Goal: Information Seeking & Learning: Learn about a topic

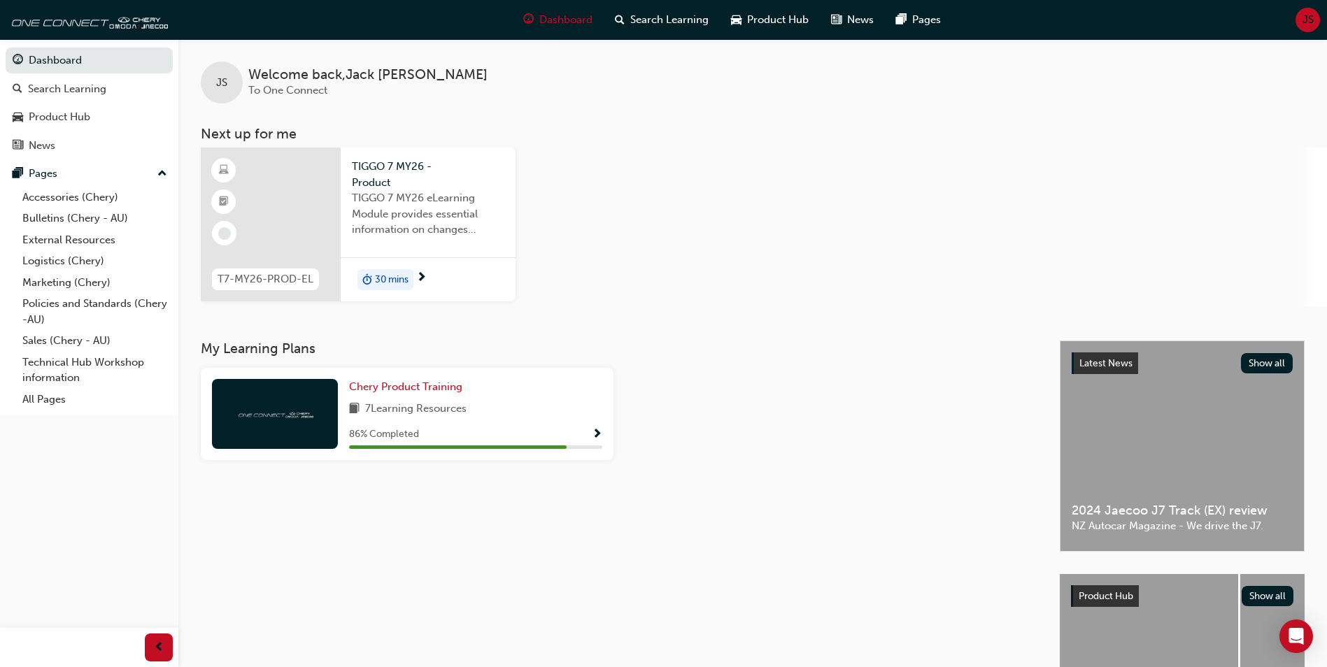
click at [313, 204] on div at bounding box center [271, 225] width 140 height 154
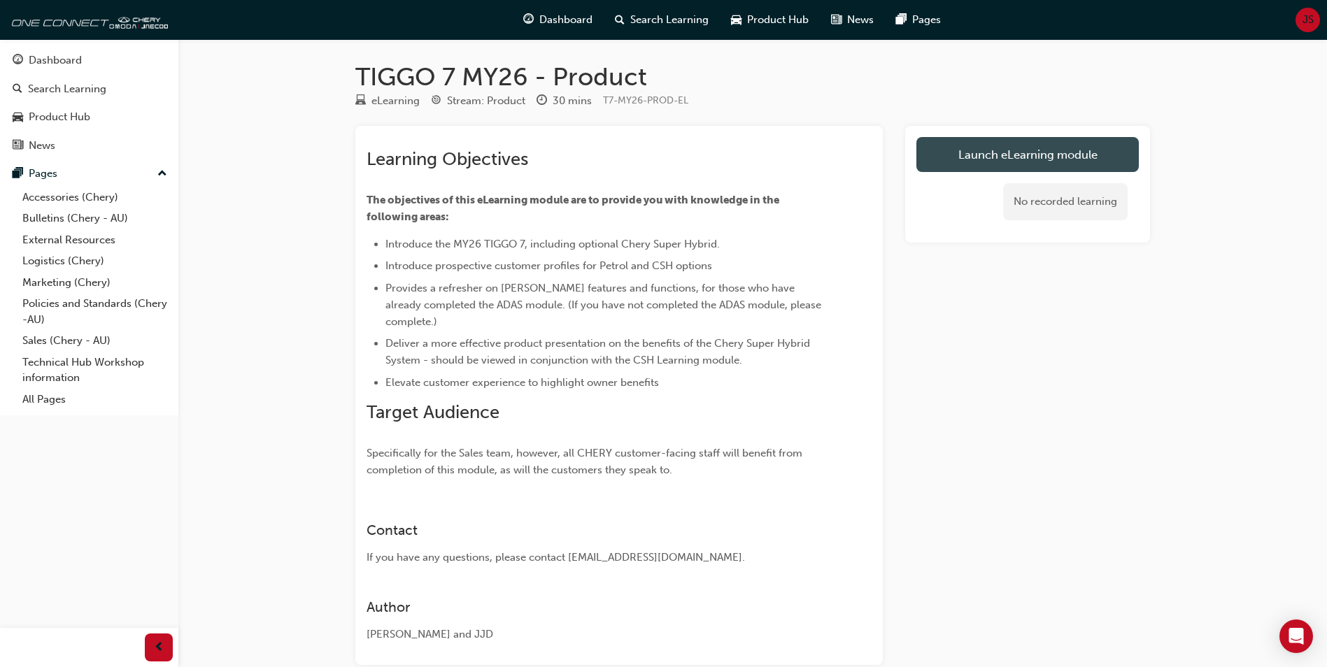
click at [950, 165] on link "Launch eLearning module" at bounding box center [1027, 154] width 222 height 35
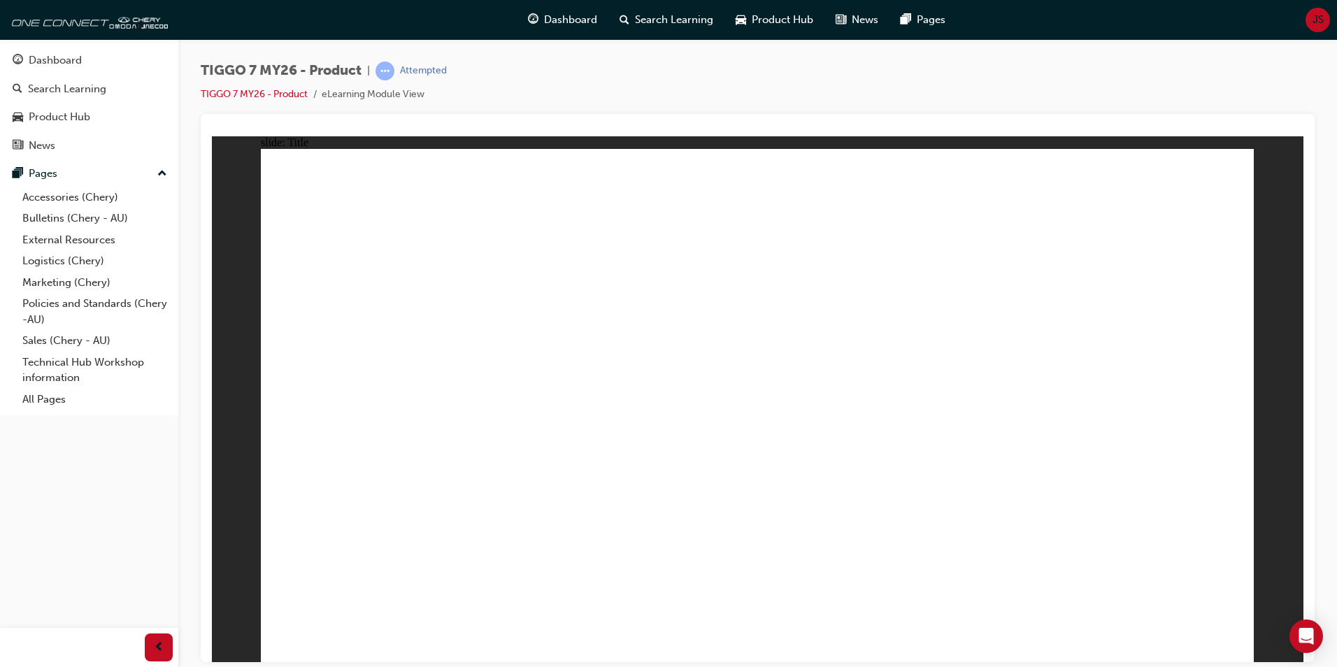
drag, startPoint x: 1235, startPoint y: 651, endPoint x: 1228, endPoint y: 639, distance: 14.1
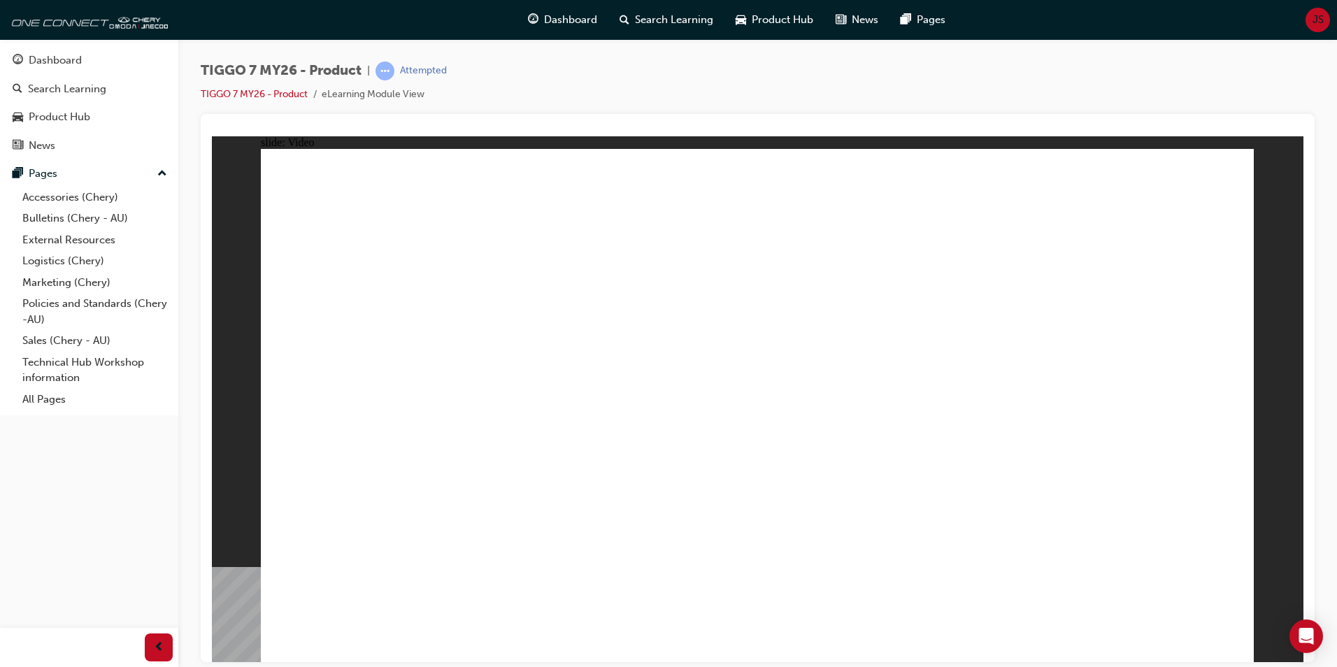
click at [893, 87] on div "TIGGO 7 MY26 - Product | Attempted TIGGO 7 MY26 - Product eLearning Module View" at bounding box center [758, 88] width 1114 height 52
drag, startPoint x: 970, startPoint y: 211, endPoint x: 1137, endPoint y: 492, distance: 326.8
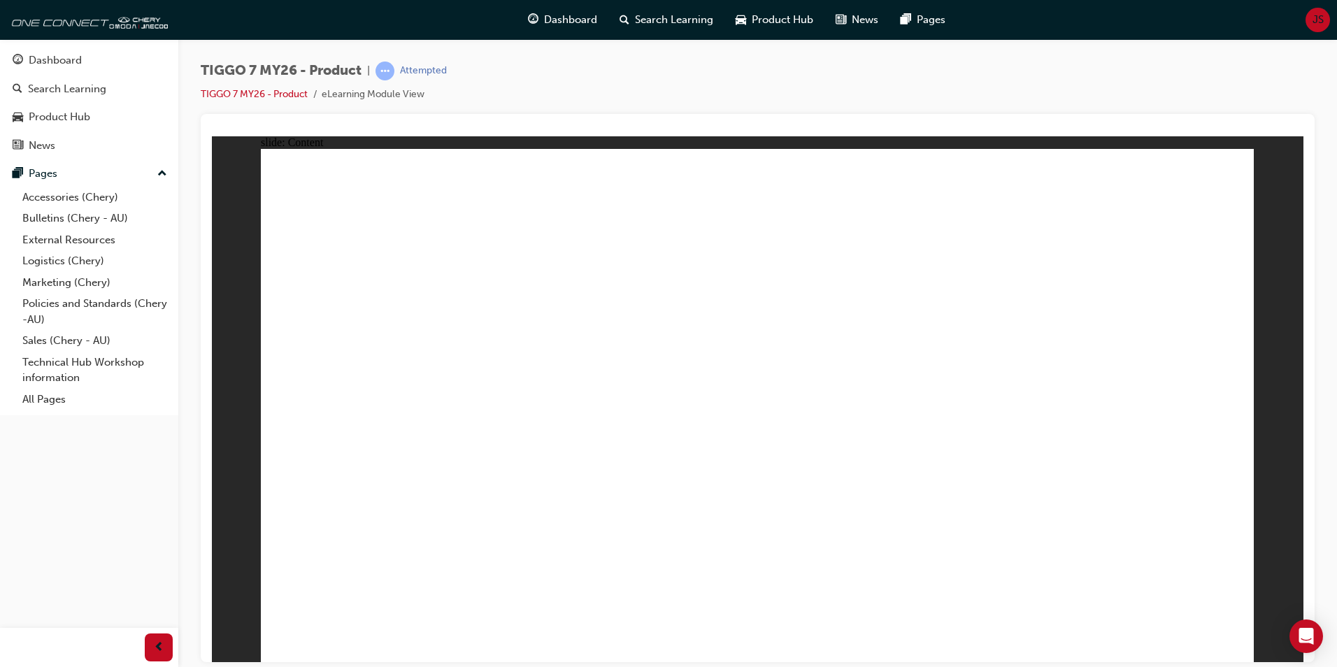
drag, startPoint x: 1231, startPoint y: 664, endPoint x: 1015, endPoint y: 516, distance: 261.7
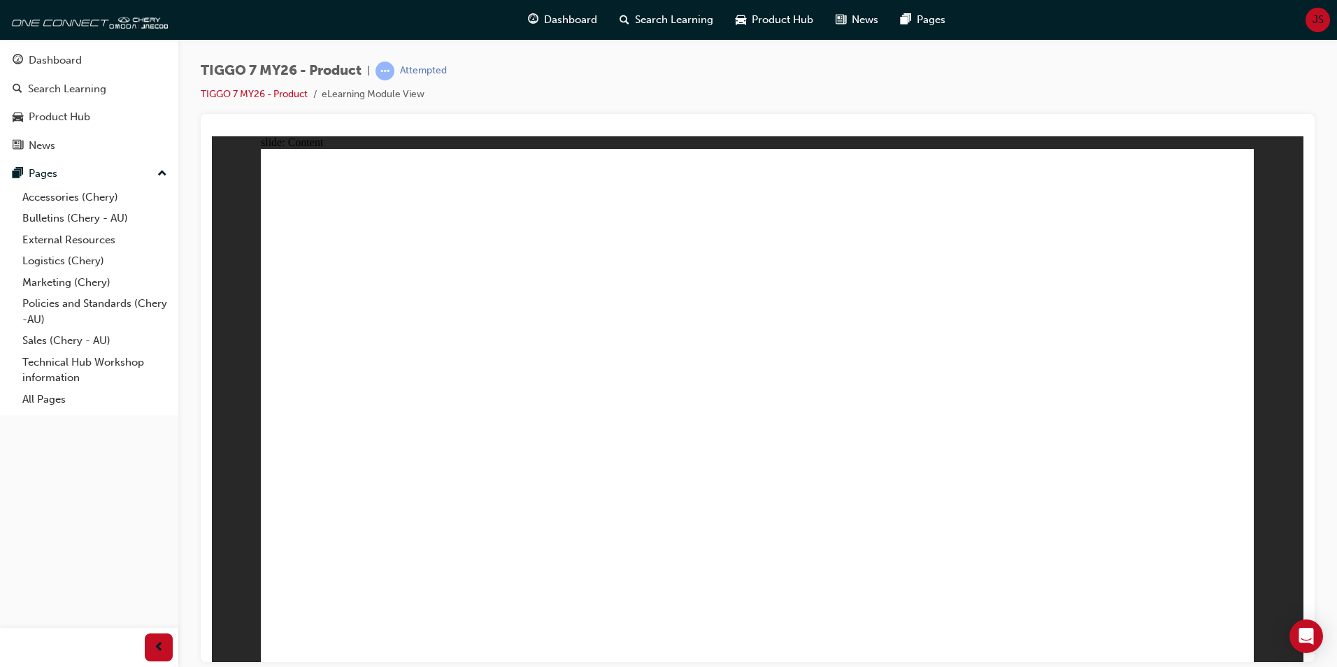
click at [1231, 664] on div "TIGGO 7 MY26 - Product | Attempted TIGGO 7 MY26 - Product eLearning Module View" at bounding box center [668, 333] width 1337 height 667
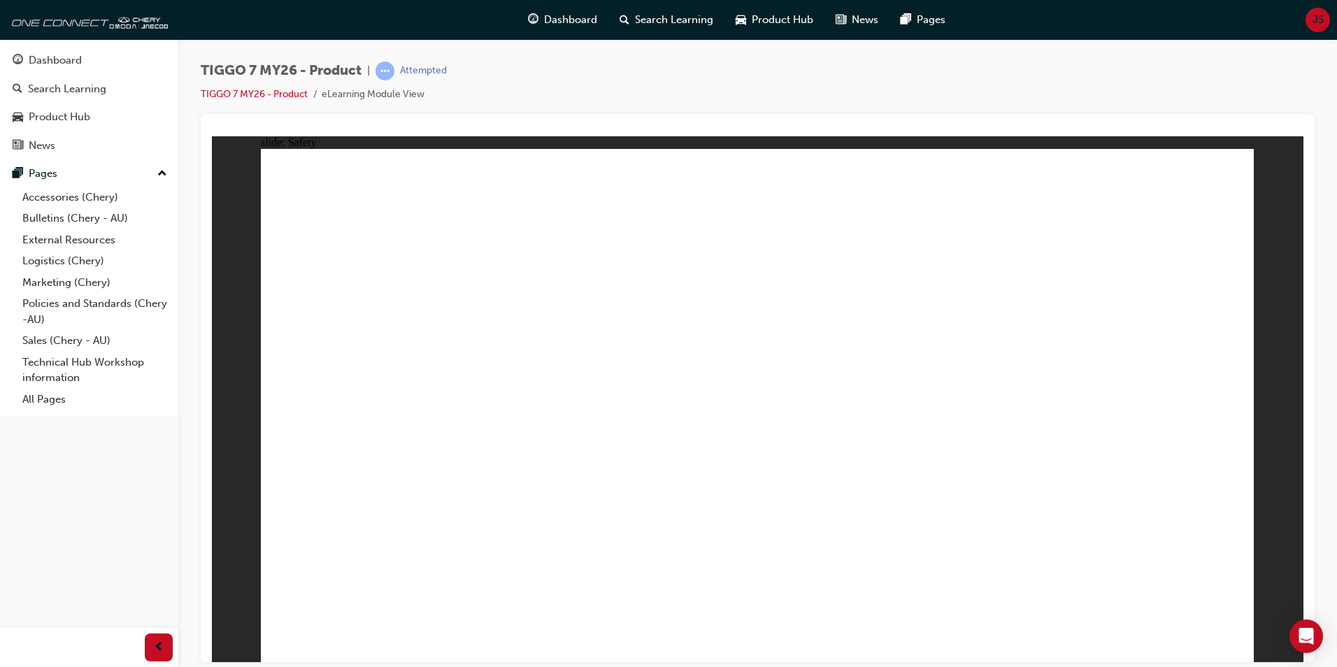
drag, startPoint x: 365, startPoint y: 502, endPoint x: 364, endPoint y: 509, distance: 7.0
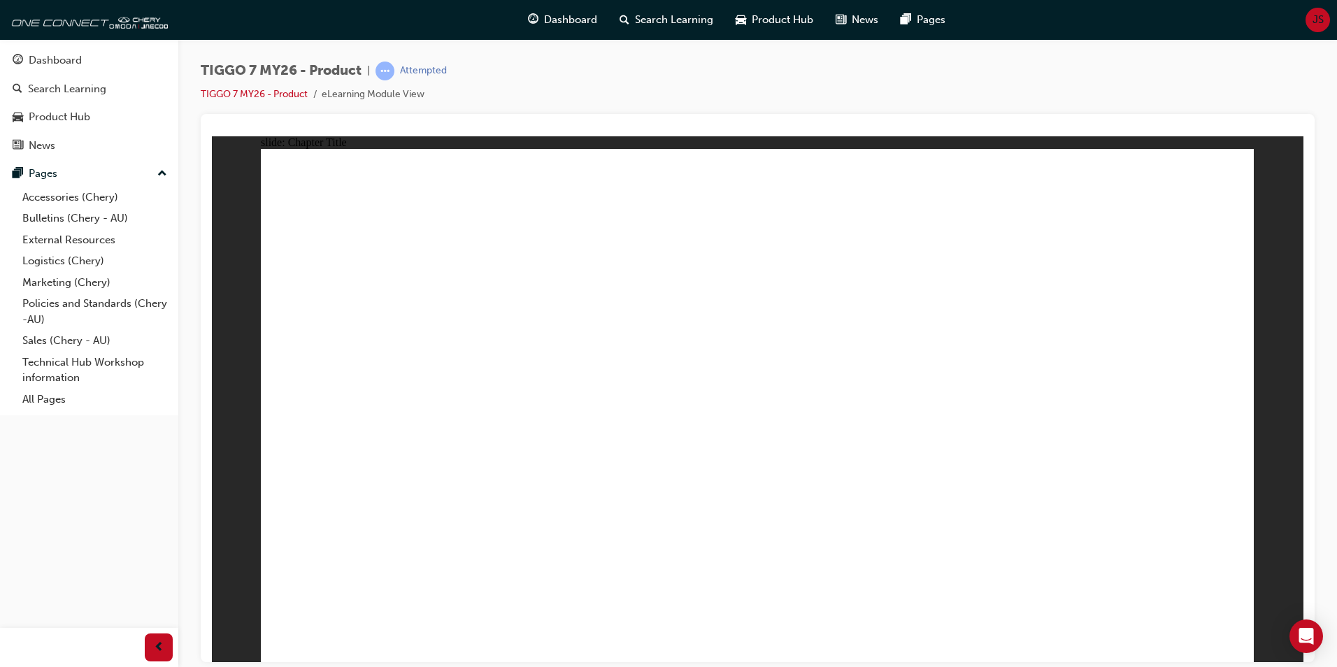
drag, startPoint x: 723, startPoint y: 216, endPoint x: 1140, endPoint y: 440, distance: 473.2
drag, startPoint x: 1004, startPoint y: 281, endPoint x: 732, endPoint y: 414, distance: 302.2
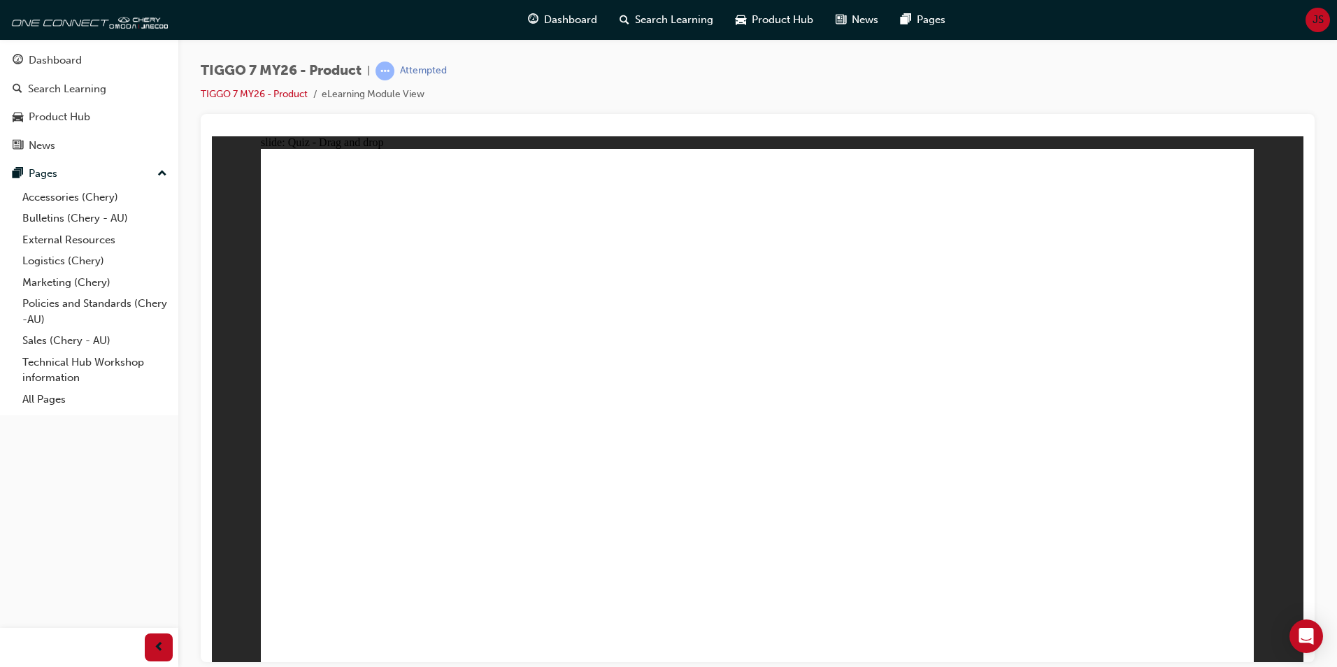
drag, startPoint x: 874, startPoint y: 308, endPoint x: 627, endPoint y: 429, distance: 274.1
drag, startPoint x: 951, startPoint y: 204, endPoint x: 395, endPoint y: 435, distance: 603.0
drag, startPoint x: 1098, startPoint y: 230, endPoint x: 926, endPoint y: 441, distance: 271.5
drag, startPoint x: 790, startPoint y: 257, endPoint x: 827, endPoint y: 469, distance: 215.2
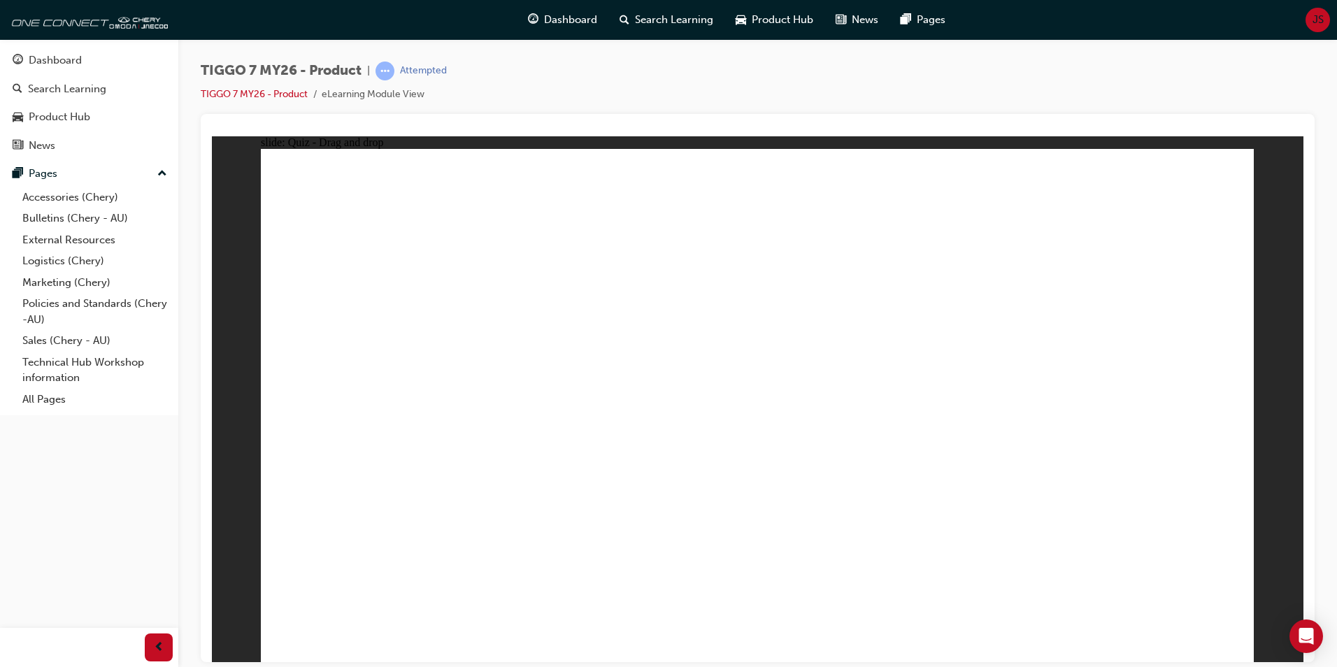
drag, startPoint x: 919, startPoint y: 275, endPoint x: 363, endPoint y: 481, distance: 593.2
drag, startPoint x: 1100, startPoint y: 267, endPoint x: 763, endPoint y: 520, distance: 421.7
drag, startPoint x: 791, startPoint y: 450, endPoint x: 394, endPoint y: 537, distance: 406.7
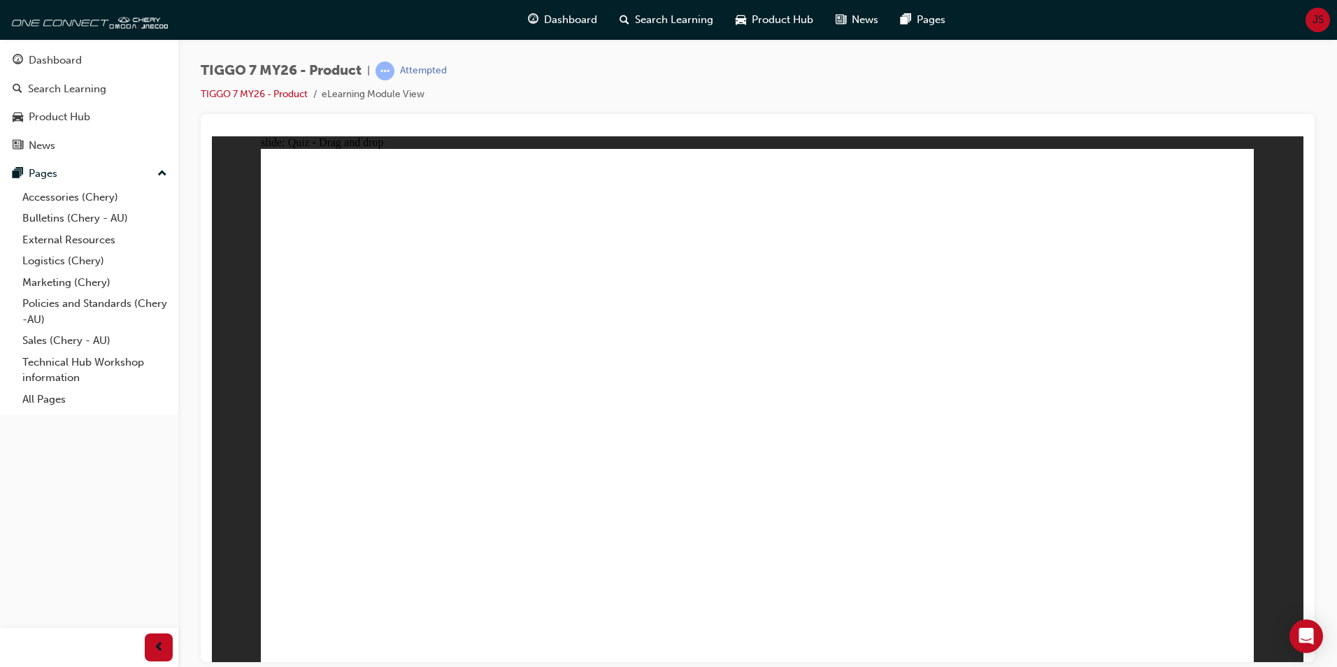
drag, startPoint x: 751, startPoint y: 200, endPoint x: 856, endPoint y: 492, distance: 310.4
drag, startPoint x: 837, startPoint y: 252, endPoint x: 865, endPoint y: 502, distance: 251.4
drag, startPoint x: 959, startPoint y: 322, endPoint x: 994, endPoint y: 436, distance: 119.9
drag, startPoint x: 1137, startPoint y: 246, endPoint x: 1012, endPoint y: 452, distance: 241.0
drag, startPoint x: 730, startPoint y: 243, endPoint x: 383, endPoint y: 477, distance: 419.3
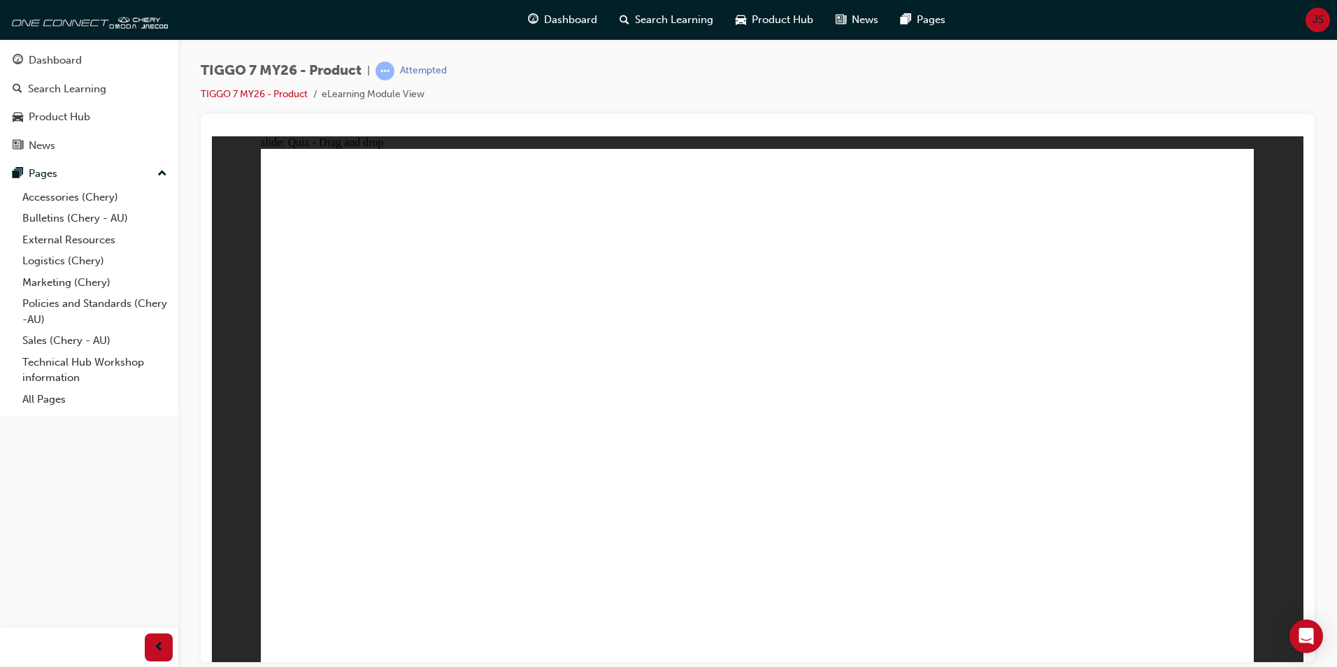
drag, startPoint x: 782, startPoint y: 250, endPoint x: 460, endPoint y: 478, distance: 394.4
drag, startPoint x: 844, startPoint y: 287, endPoint x: 544, endPoint y: 466, distance: 348.9
drag, startPoint x: 936, startPoint y: 245, endPoint x: 613, endPoint y: 462, distance: 389.6
drag, startPoint x: 948, startPoint y: 197, endPoint x: 578, endPoint y: 518, distance: 489.9
drag, startPoint x: 1039, startPoint y: 246, endPoint x: 558, endPoint y: 488, distance: 538.7
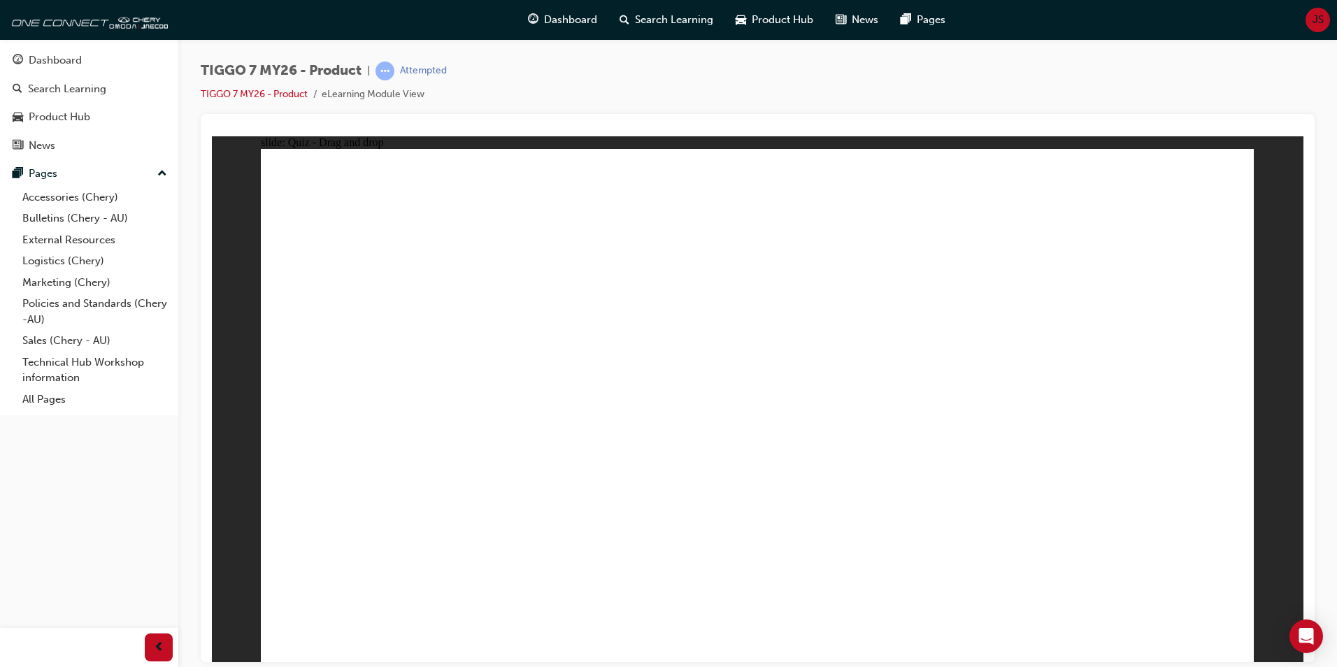
drag, startPoint x: 1062, startPoint y: 289, endPoint x: 623, endPoint y: 501, distance: 487.1
drag, startPoint x: 1053, startPoint y: 210, endPoint x: 626, endPoint y: 504, distance: 519.0
drag, startPoint x: 1158, startPoint y: 199, endPoint x: 605, endPoint y: 506, distance: 632.8
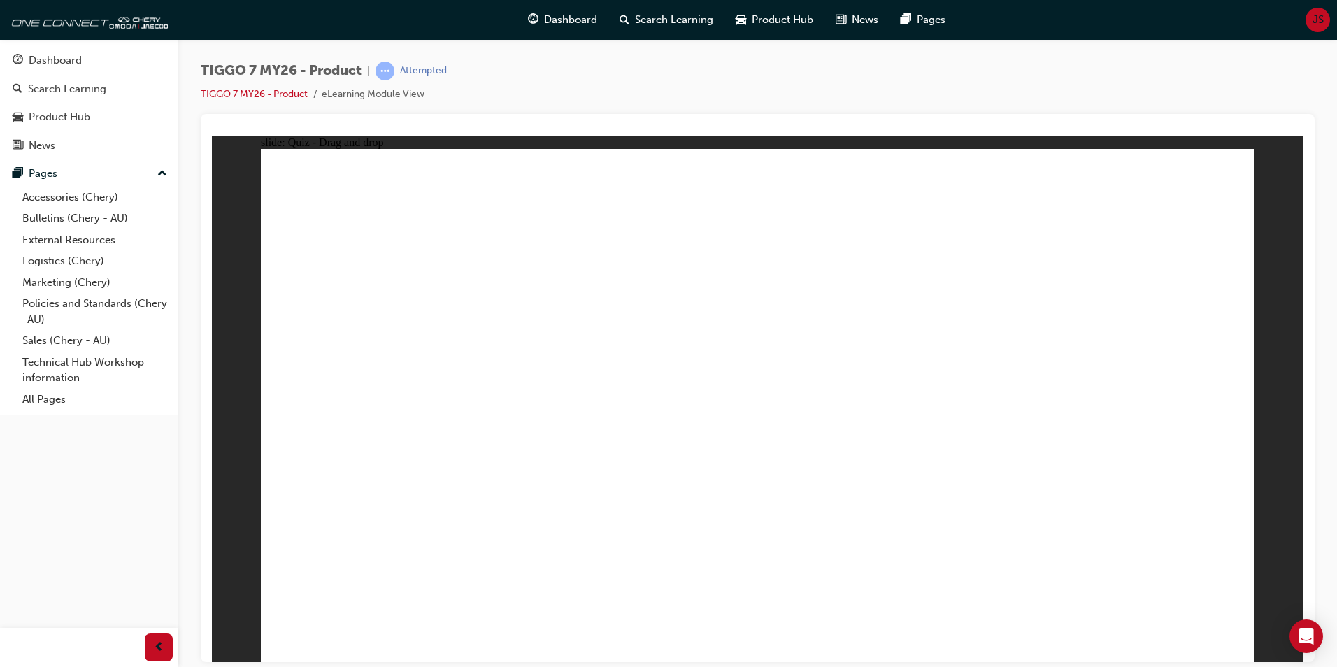
drag, startPoint x: 809, startPoint y: 220, endPoint x: 591, endPoint y: 378, distance: 269.5
drag, startPoint x: 1030, startPoint y: 223, endPoint x: 542, endPoint y: 435, distance: 532.3
drag, startPoint x: 1229, startPoint y: 204, endPoint x: 1175, endPoint y: 237, distance: 63.5
drag, startPoint x: 1175, startPoint y: 237, endPoint x: 900, endPoint y: 462, distance: 355.0
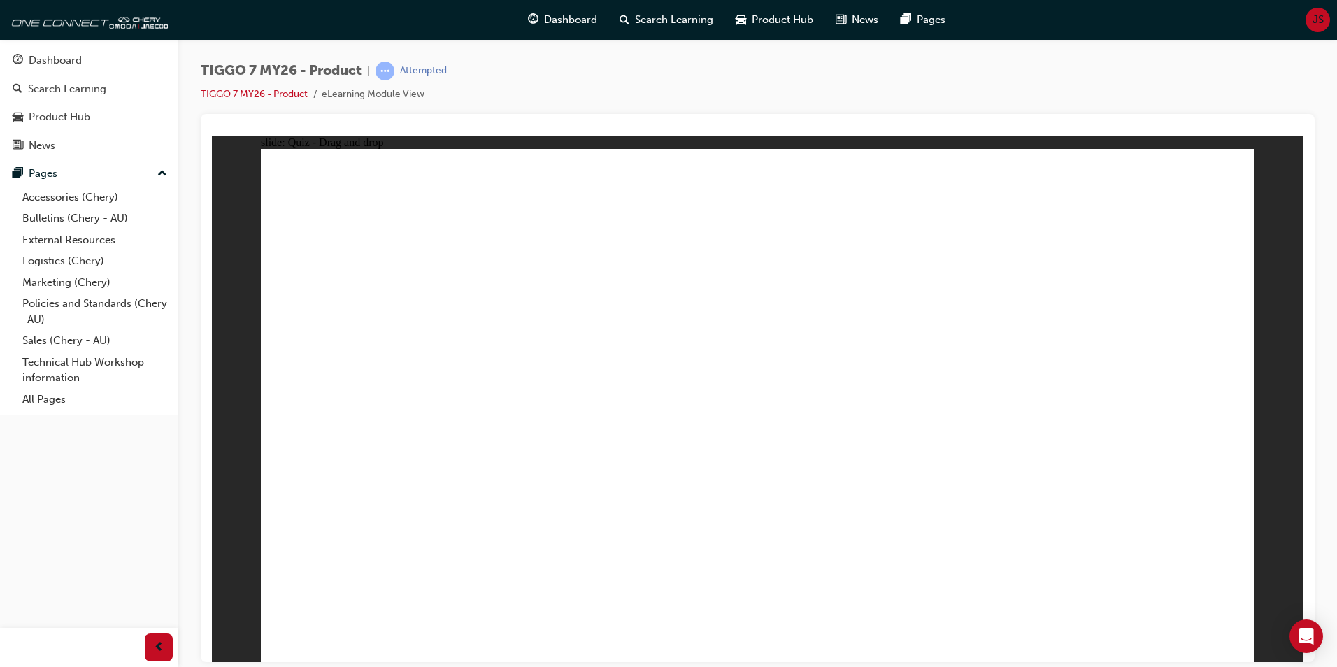
drag, startPoint x: 1144, startPoint y: 570, endPoint x: 1161, endPoint y: 586, distance: 23.8
radio input "true"
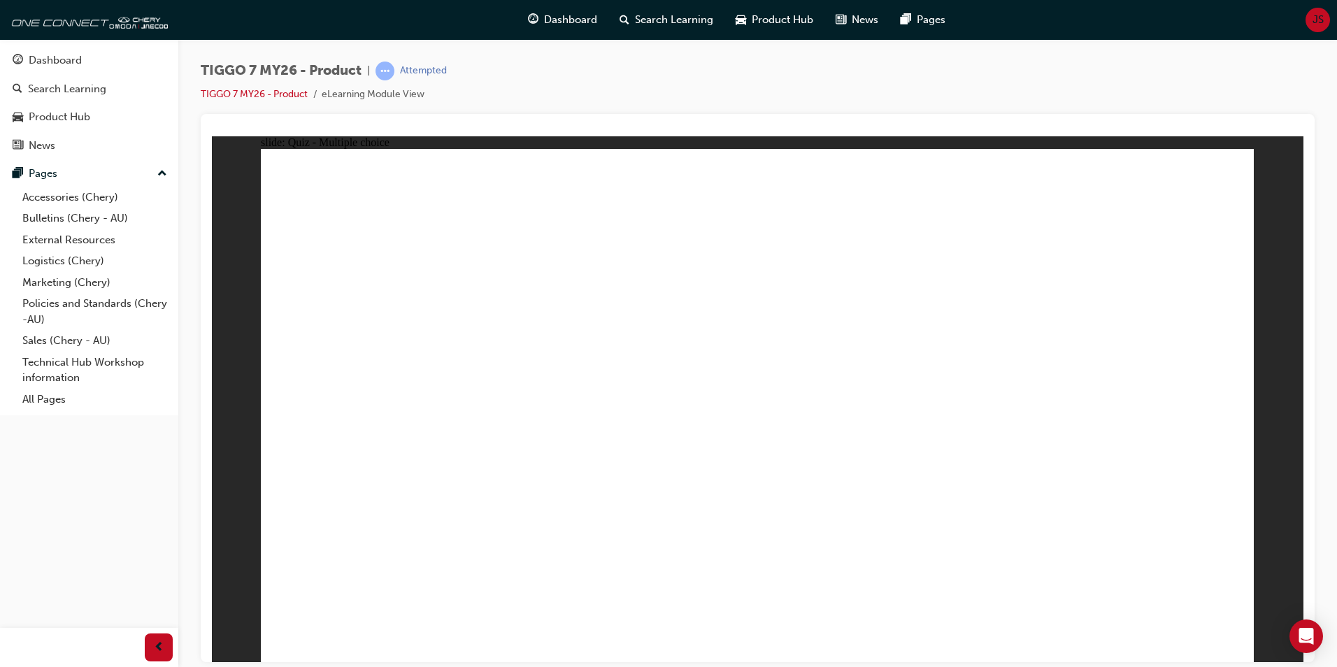
drag, startPoint x: 773, startPoint y: 195, endPoint x: 816, endPoint y: 470, distance: 278.2
drag, startPoint x: 803, startPoint y: 247, endPoint x: 1001, endPoint y: 455, distance: 287.0
drag, startPoint x: 952, startPoint y: 207, endPoint x: 847, endPoint y: 484, distance: 296.2
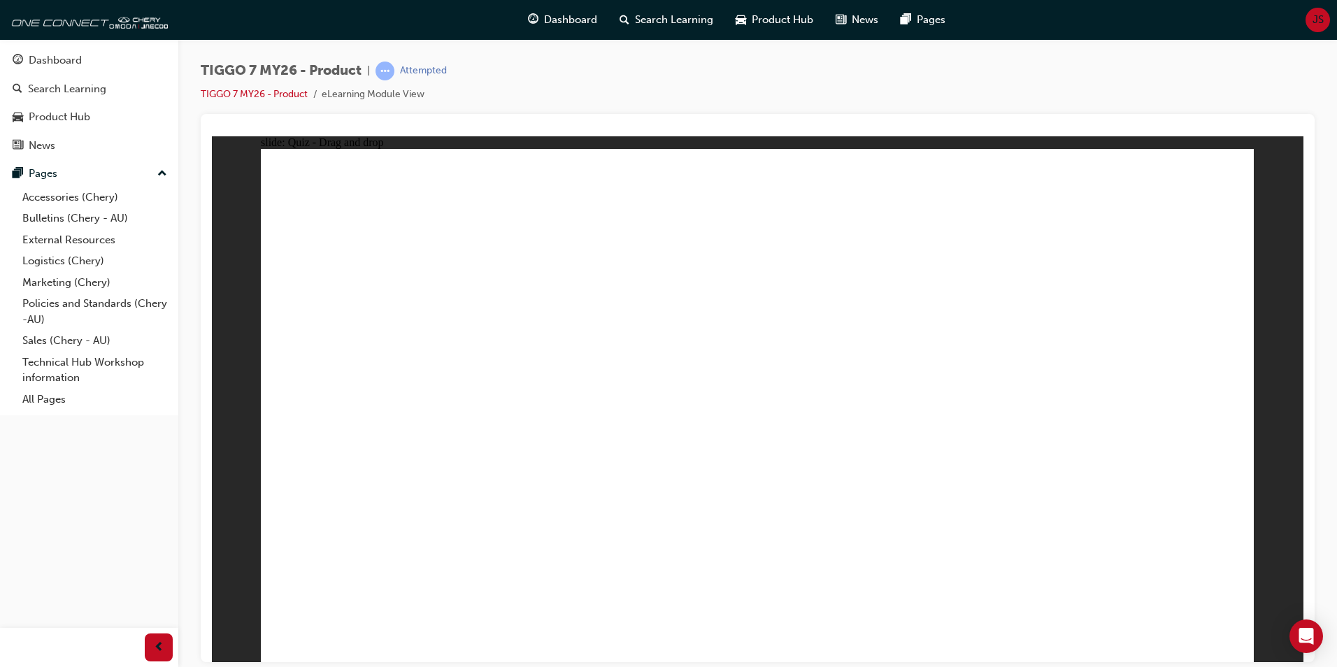
drag, startPoint x: 926, startPoint y: 244, endPoint x: 947, endPoint y: 483, distance: 240.2
drag, startPoint x: 944, startPoint y: 306, endPoint x: 904, endPoint y: 504, distance: 202.6
drag, startPoint x: 1102, startPoint y: 234, endPoint x: 1000, endPoint y: 487, distance: 272.8
drag, startPoint x: 1133, startPoint y: 204, endPoint x: 869, endPoint y: 531, distance: 420.3
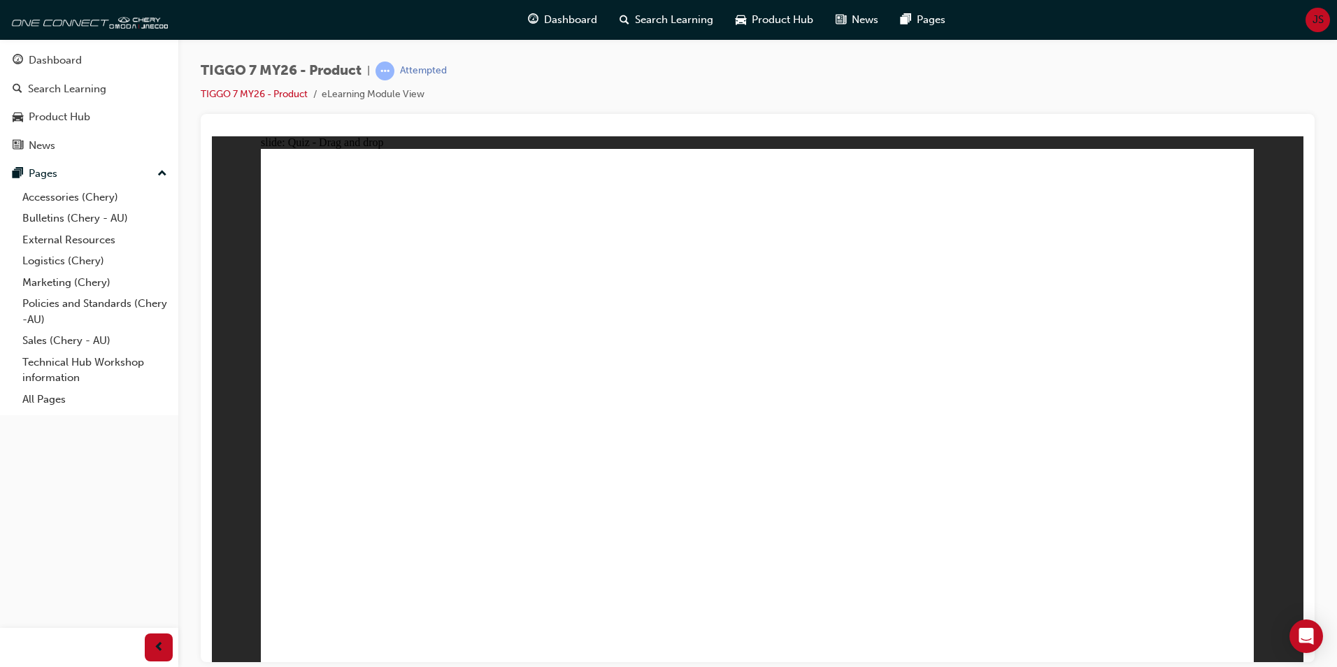
radio input "true"
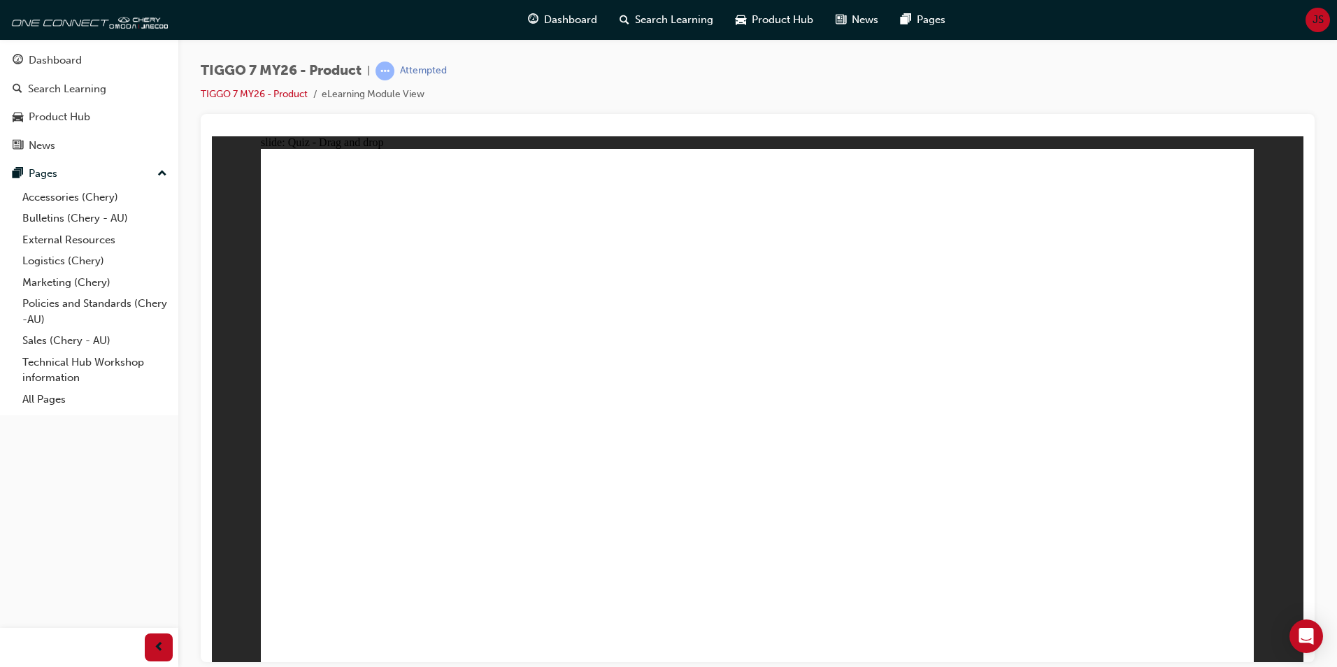
drag, startPoint x: 805, startPoint y: 288, endPoint x: 930, endPoint y: 413, distance: 176.6
drag, startPoint x: 979, startPoint y: 320, endPoint x: 1090, endPoint y: 443, distance: 165.4
drag, startPoint x: 1072, startPoint y: 225, endPoint x: 358, endPoint y: 451, distance: 748.6
drag, startPoint x: 869, startPoint y: 215, endPoint x: 557, endPoint y: 430, distance: 378.8
drag, startPoint x: 835, startPoint y: 439, endPoint x: 708, endPoint y: 441, distance: 127.3
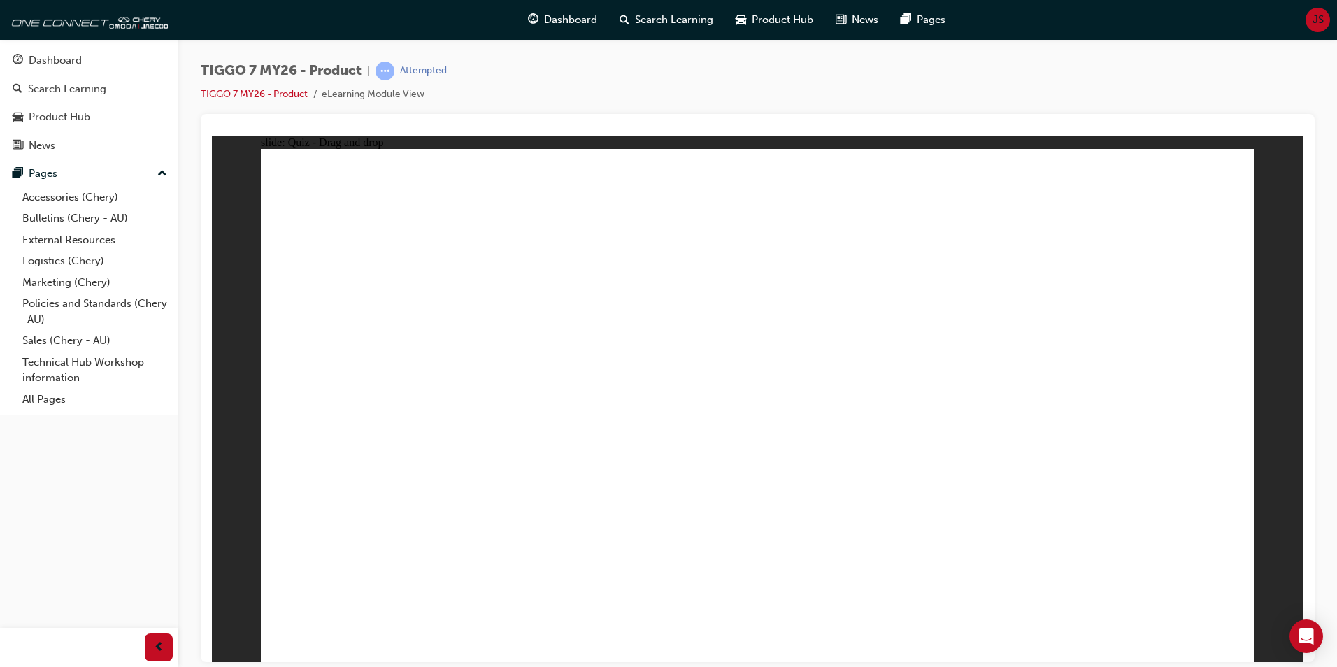
drag, startPoint x: 744, startPoint y: 219, endPoint x: 986, endPoint y: 438, distance: 326.4
radio input "true"
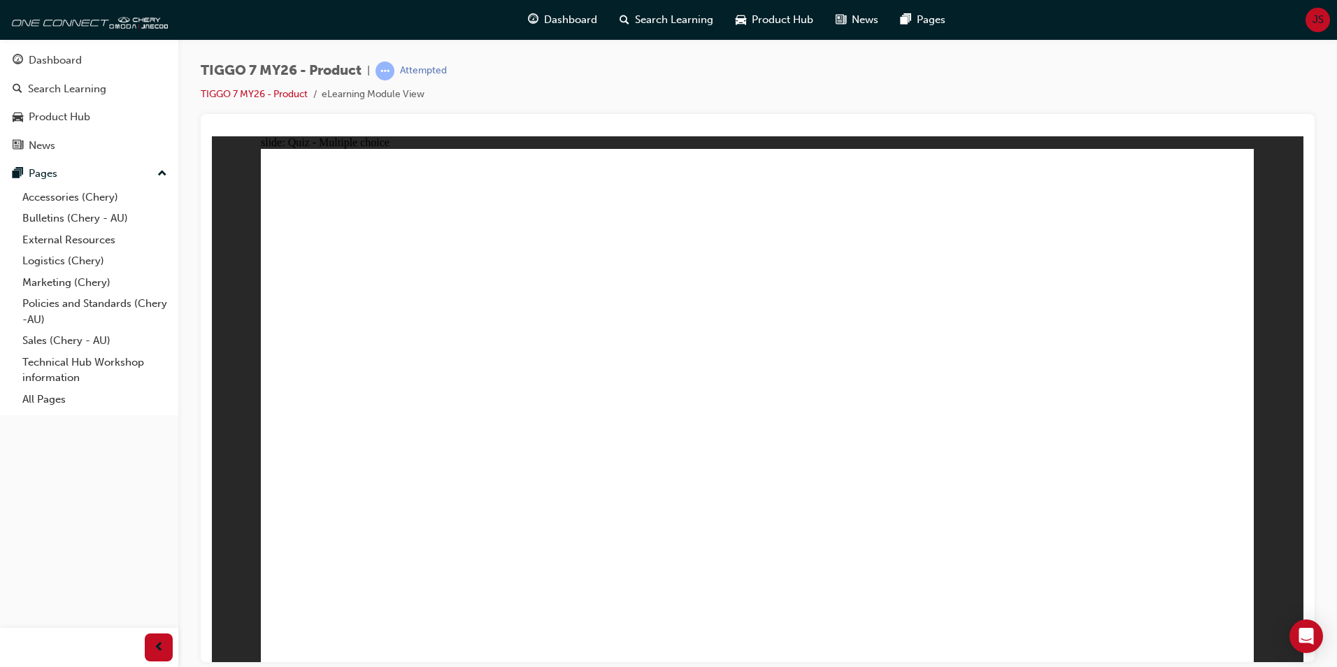
radio input "true"
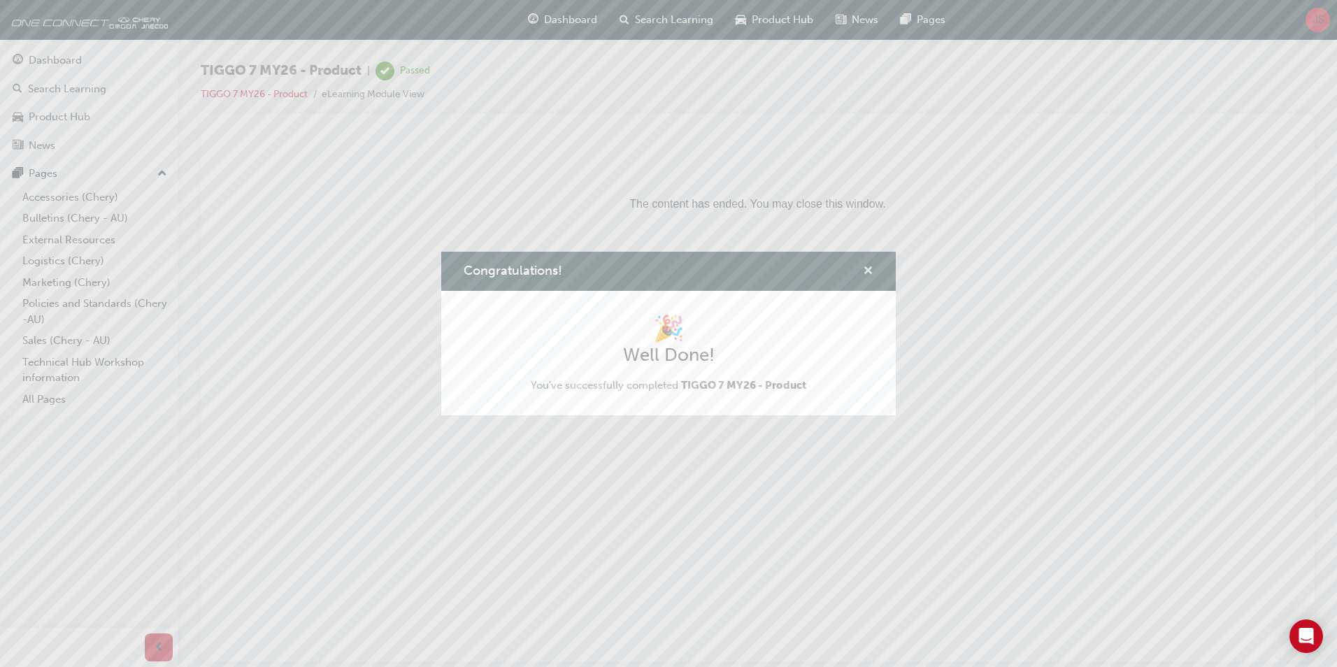
click at [869, 275] on span "cross-icon" at bounding box center [868, 272] width 10 height 13
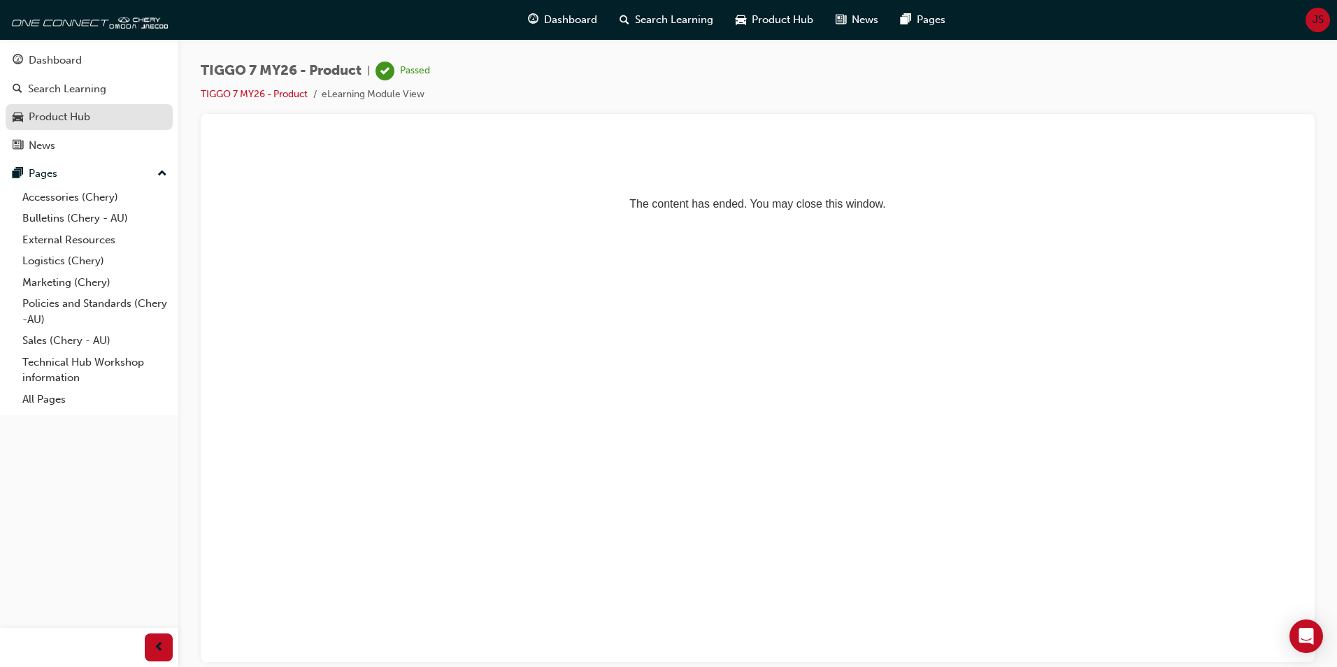
click at [73, 125] on div "Product Hub" at bounding box center [89, 116] width 153 height 17
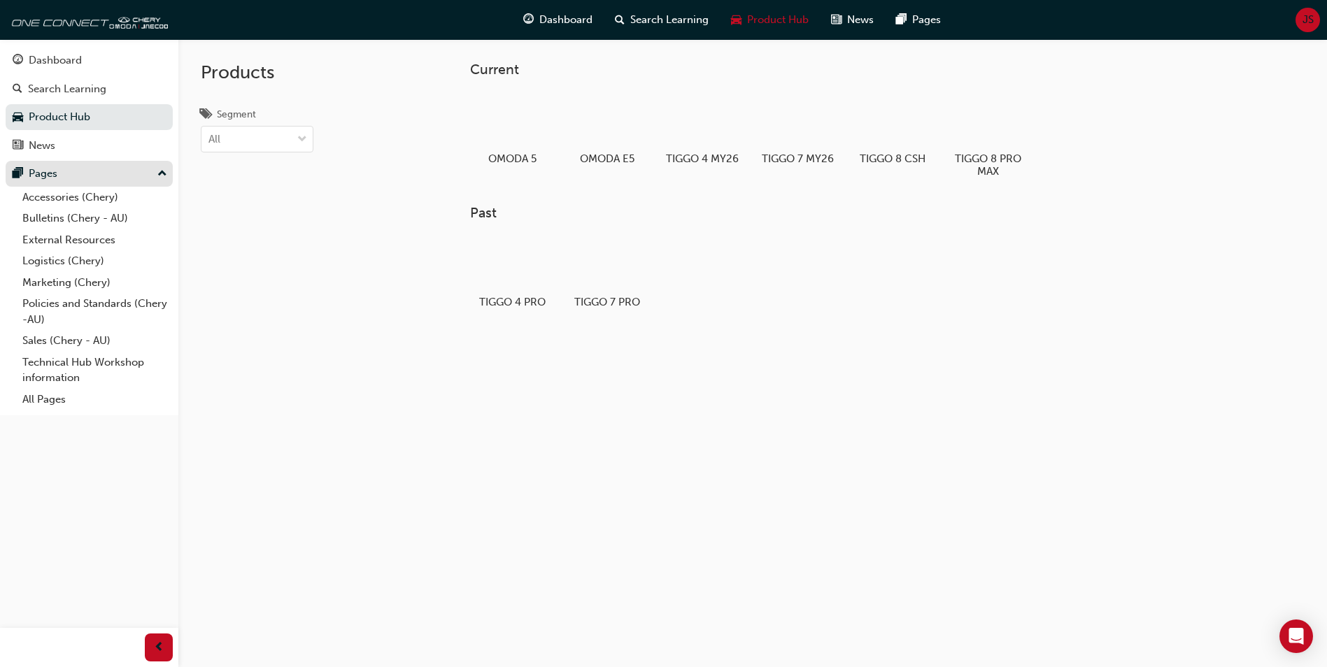
click at [57, 178] on div "Pages" at bounding box center [89, 173] width 153 height 17
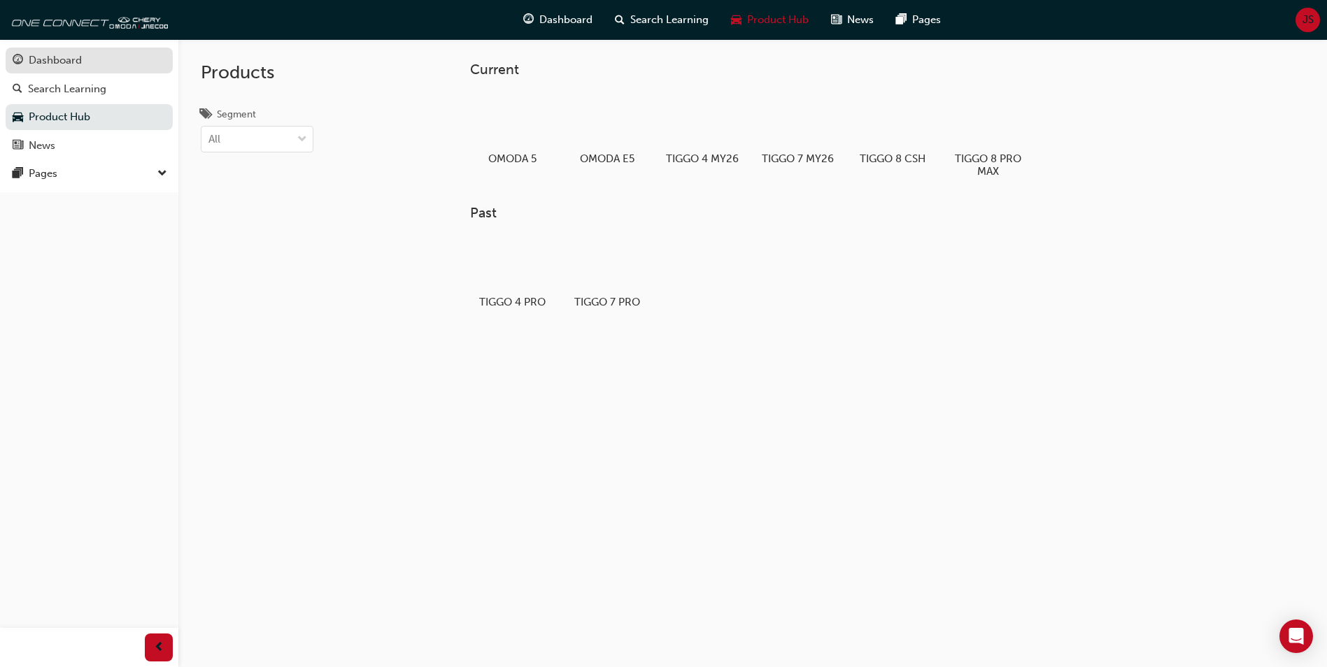
click at [58, 58] on div "Dashboard" at bounding box center [55, 60] width 53 height 16
